Goal: Task Accomplishment & Management: Manage account settings

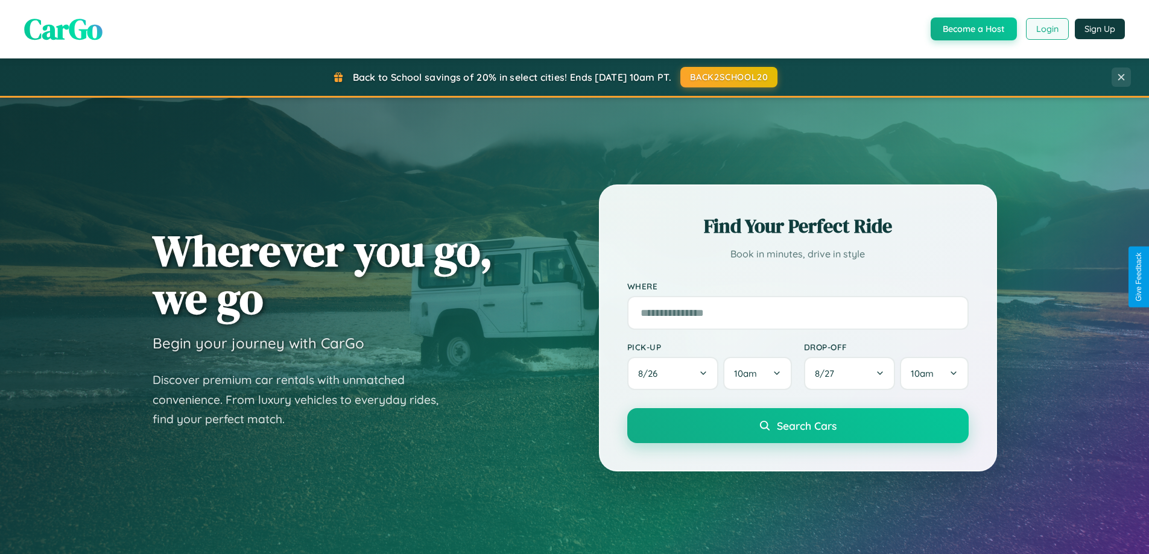
click at [1047, 29] on button "Login" at bounding box center [1047, 29] width 43 height 22
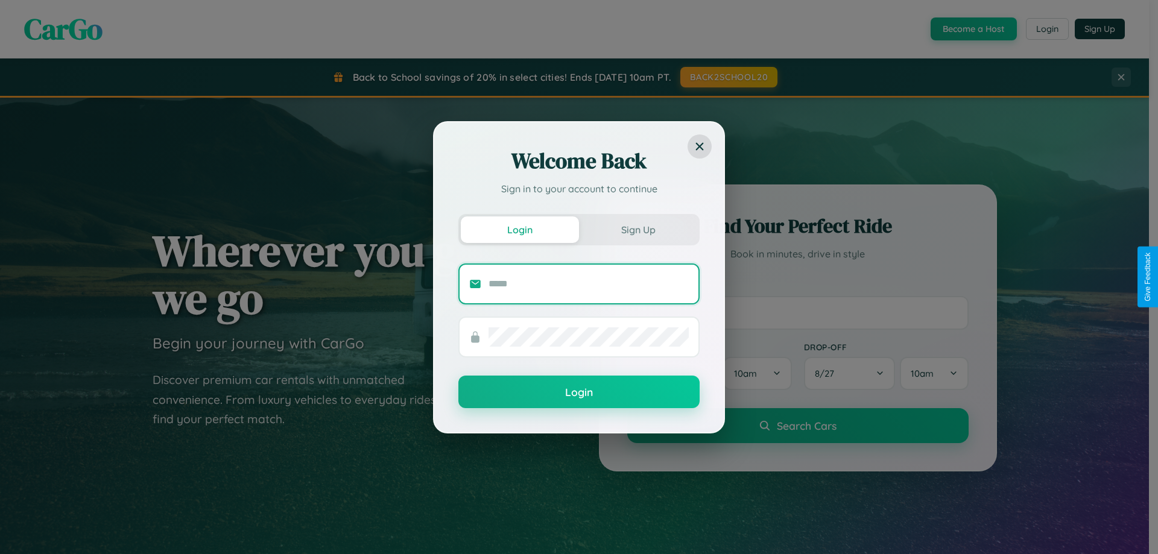
click at [589, 284] on input "text" at bounding box center [589, 283] width 200 height 19
type input "**********"
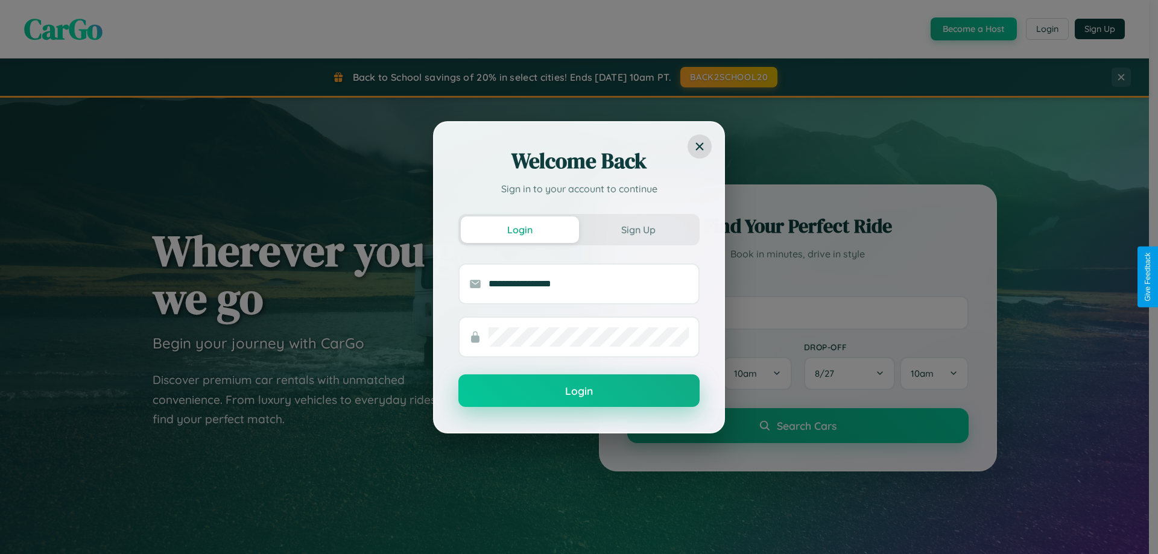
click at [579, 392] on button "Login" at bounding box center [578, 391] width 241 height 33
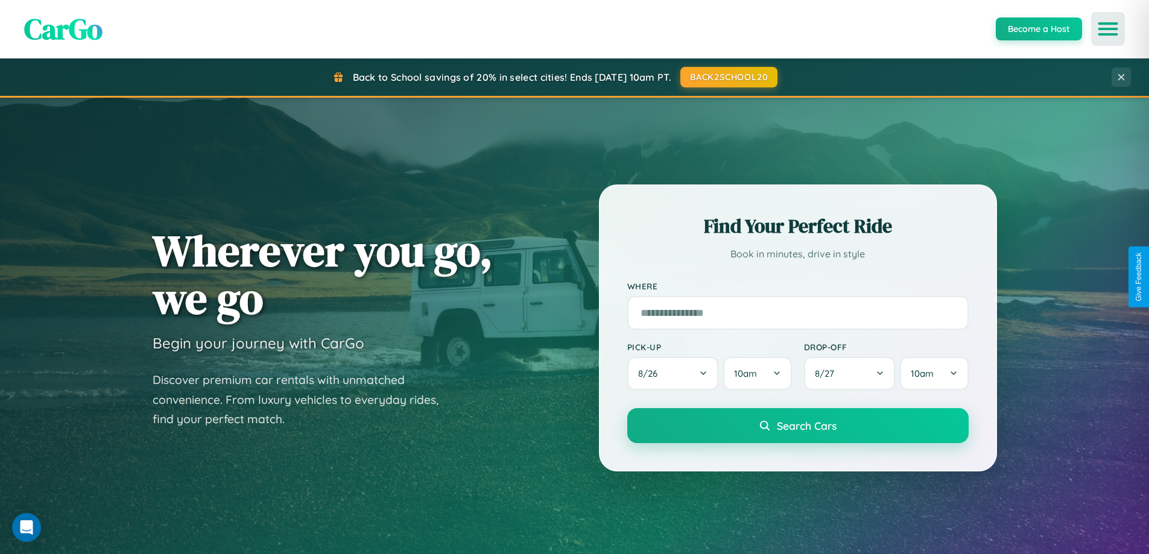
click at [1108, 29] on icon "Open menu" at bounding box center [1108, 29] width 17 height 11
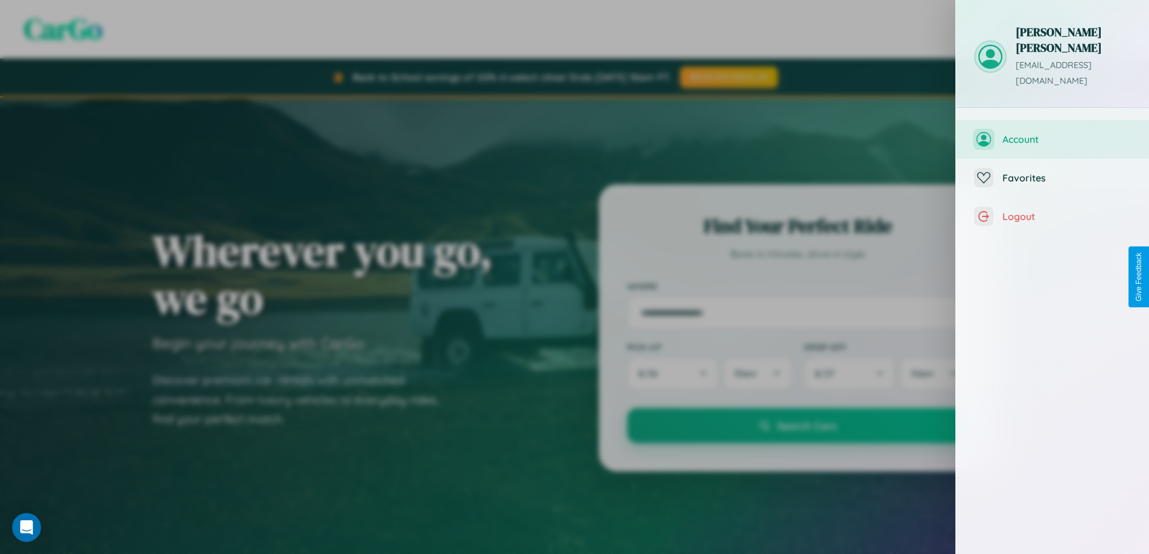
click at [1053, 133] on span "Account" at bounding box center [1067, 139] width 128 height 12
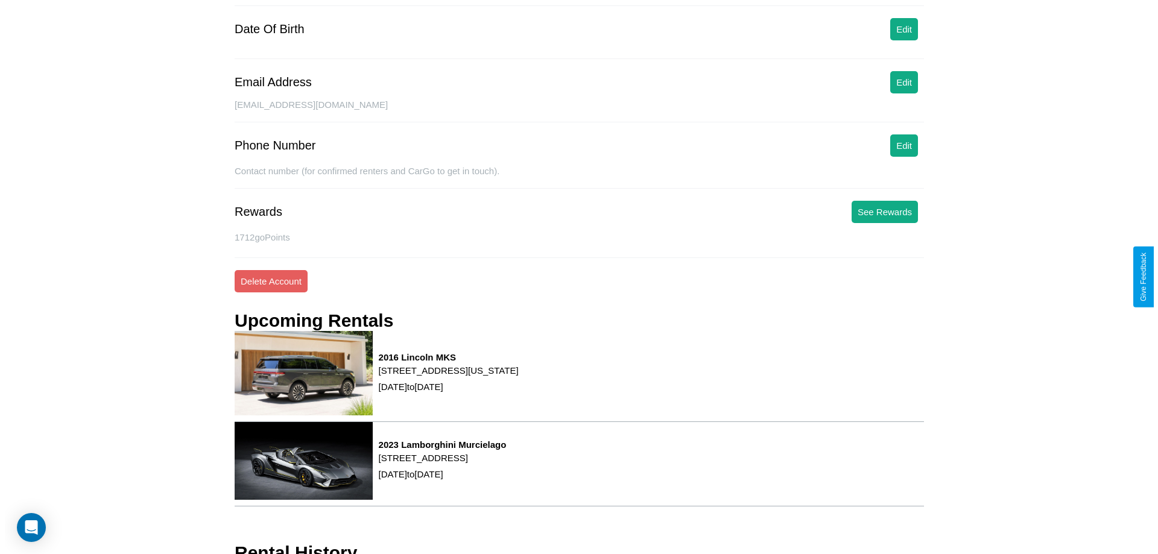
scroll to position [153, 0]
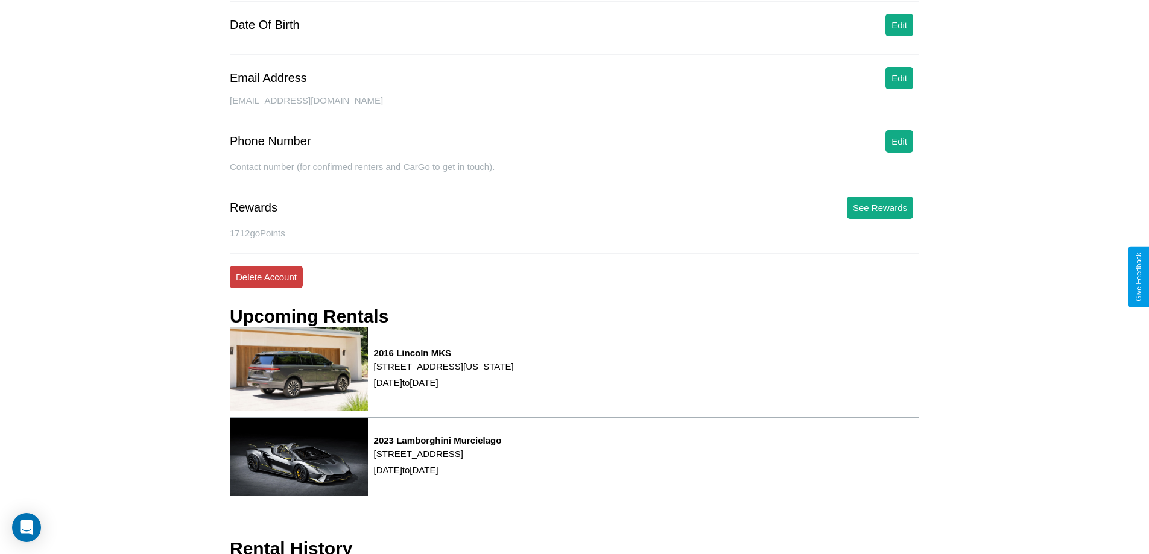
click at [266, 277] on button "Delete Account" at bounding box center [266, 277] width 73 height 22
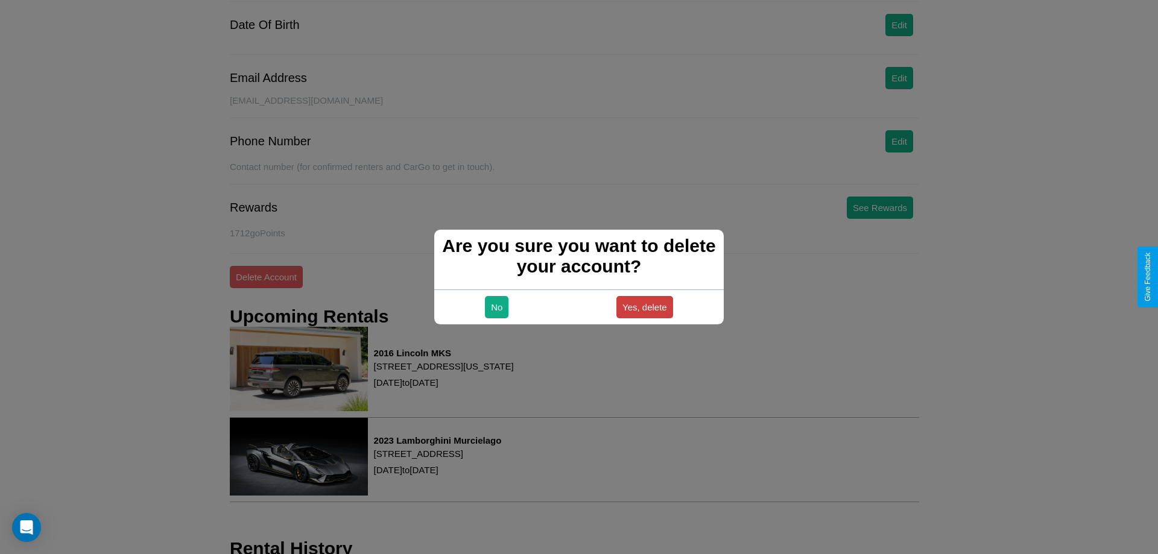
click at [644, 307] on button "Yes, delete" at bounding box center [645, 307] width 57 height 22
